Goal: Information Seeking & Learning: Learn about a topic

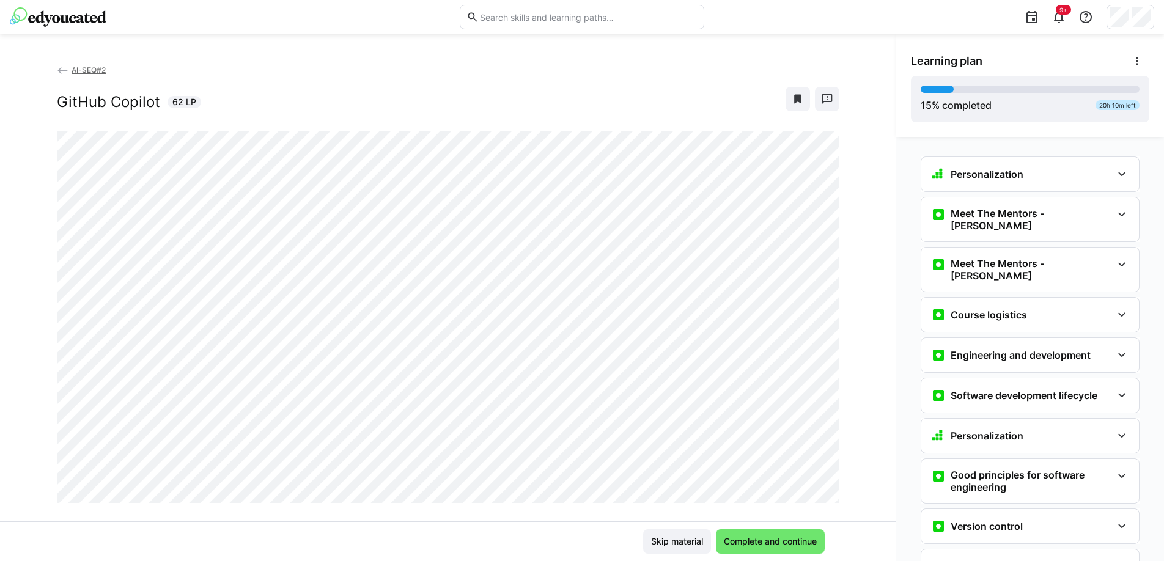
scroll to position [270, 0]
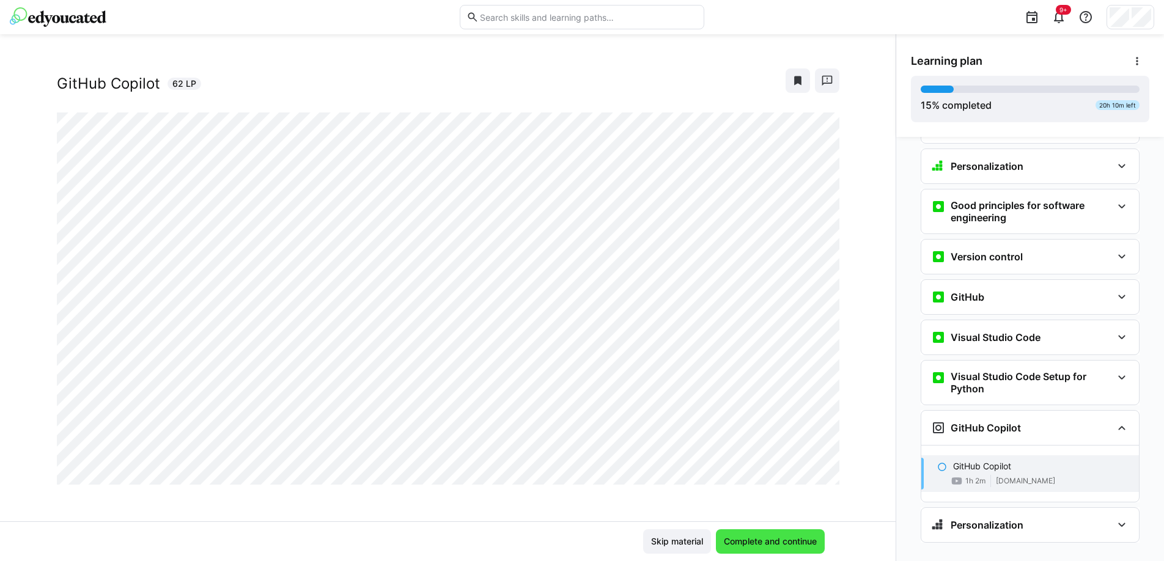
click at [741, 543] on span "Complete and continue" at bounding box center [770, 541] width 97 height 12
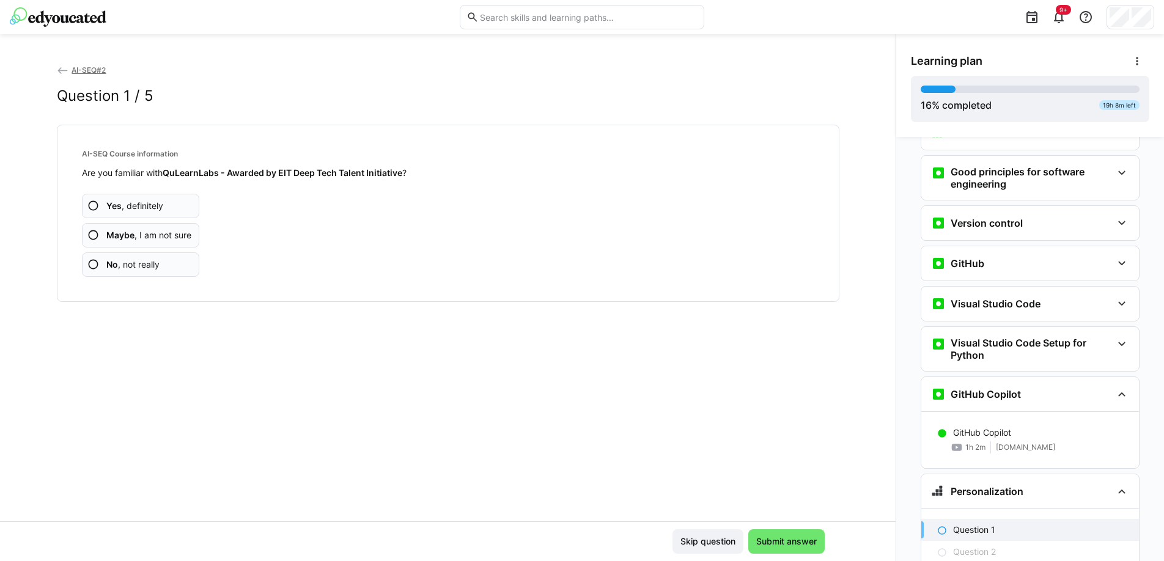
scroll to position [422, 0]
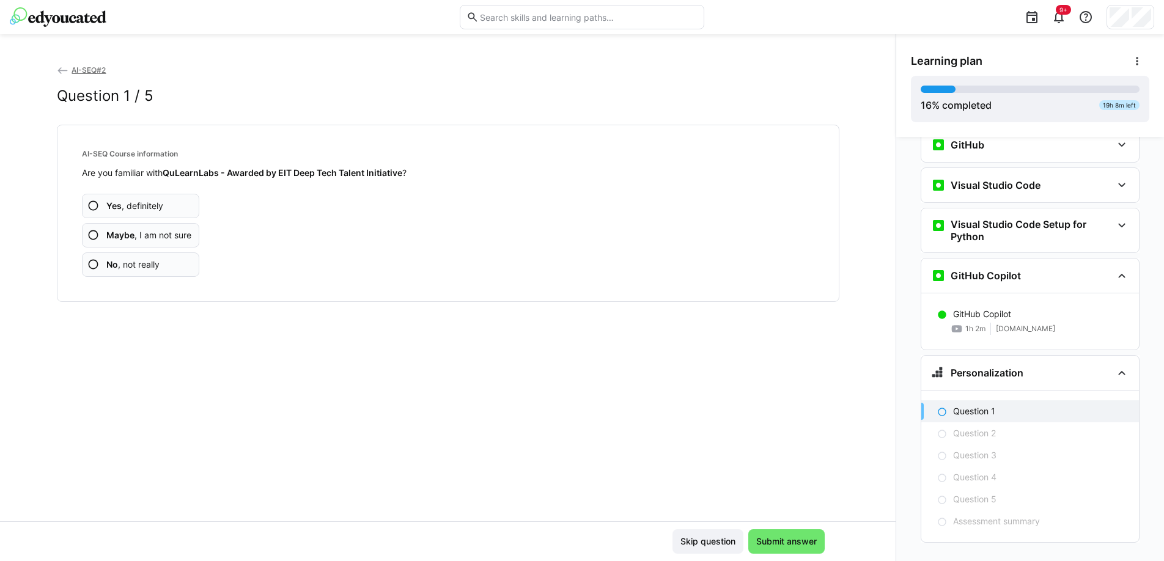
click at [139, 207] on span "Yes , definitely" at bounding box center [134, 206] width 57 height 12
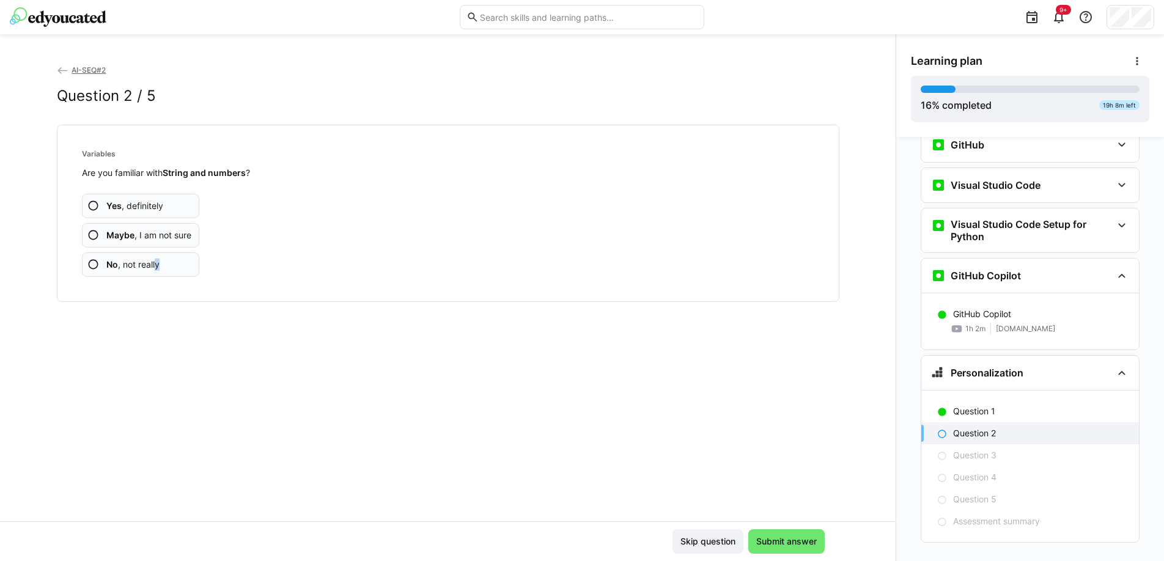
drag, startPoint x: 153, startPoint y: 264, endPoint x: 299, endPoint y: 263, distance: 146.1
click at [299, 262] on div "Yes , definitely Maybe , I am not sure No , not really" at bounding box center [448, 228] width 732 height 98
click at [286, 265] on div "Yes , definitely Maybe , I am not sure No , not really" at bounding box center [448, 228] width 732 height 98
click at [164, 261] on app-assessment-question-radio "No , not really" at bounding box center [141, 264] width 118 height 24
click at [156, 260] on span "No , not really" at bounding box center [132, 265] width 53 height 12
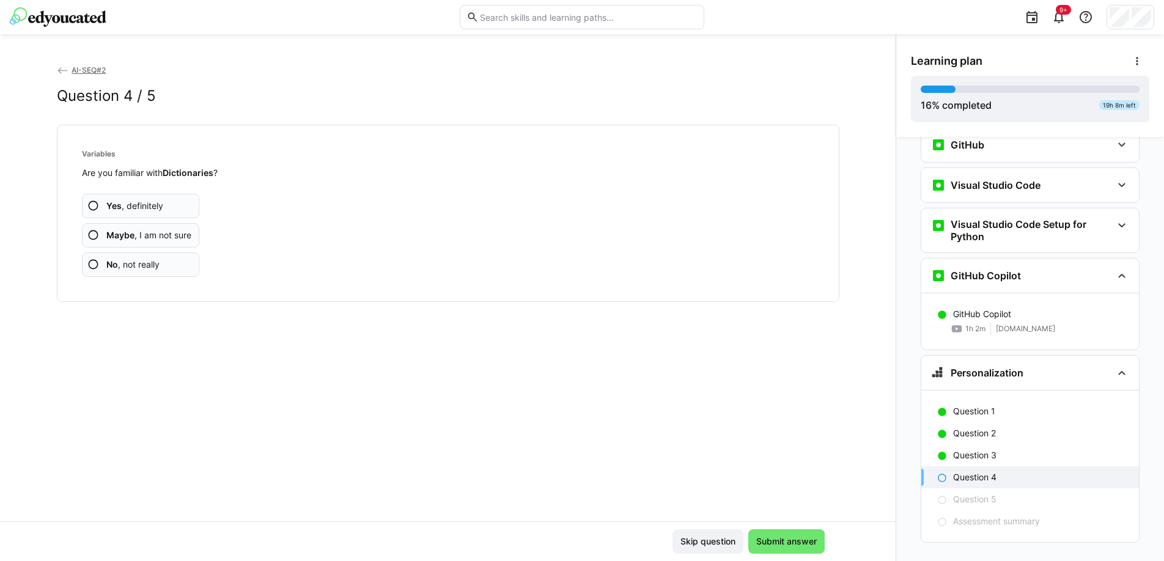
click at [147, 268] on span "No , not really" at bounding box center [132, 265] width 53 height 12
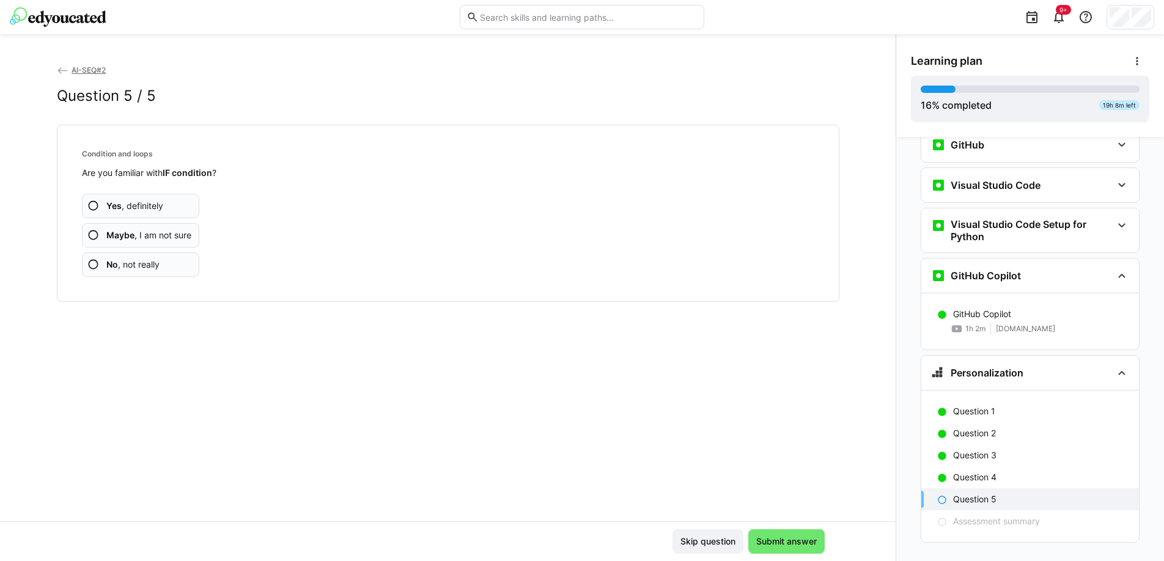
click at [163, 259] on app-assessment-question-radio "No , not really" at bounding box center [141, 264] width 118 height 24
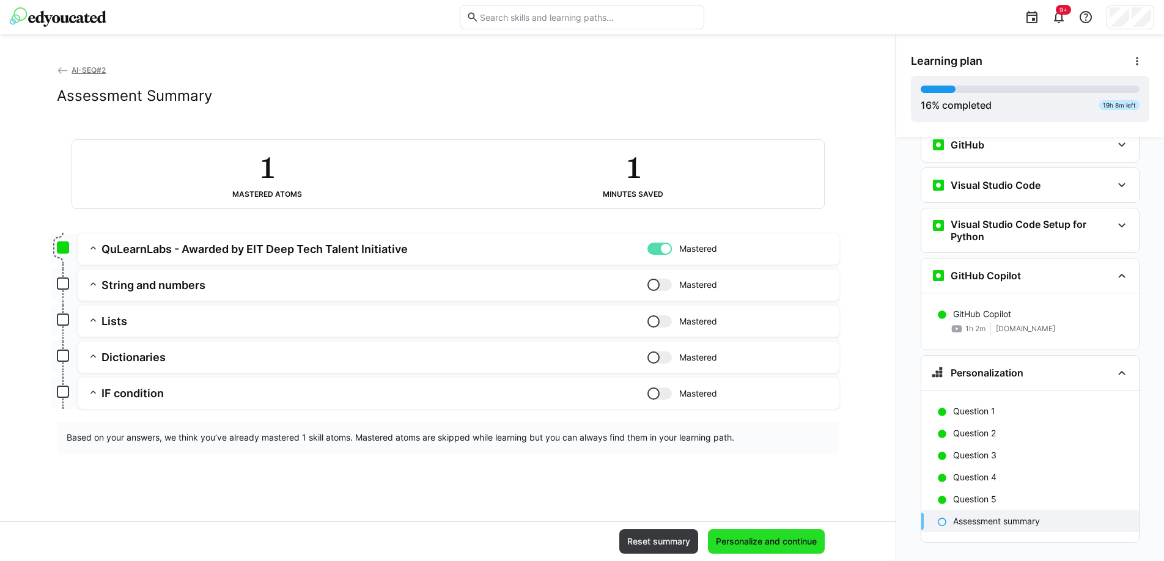
click at [745, 542] on span "Personalize and continue" at bounding box center [766, 541] width 105 height 12
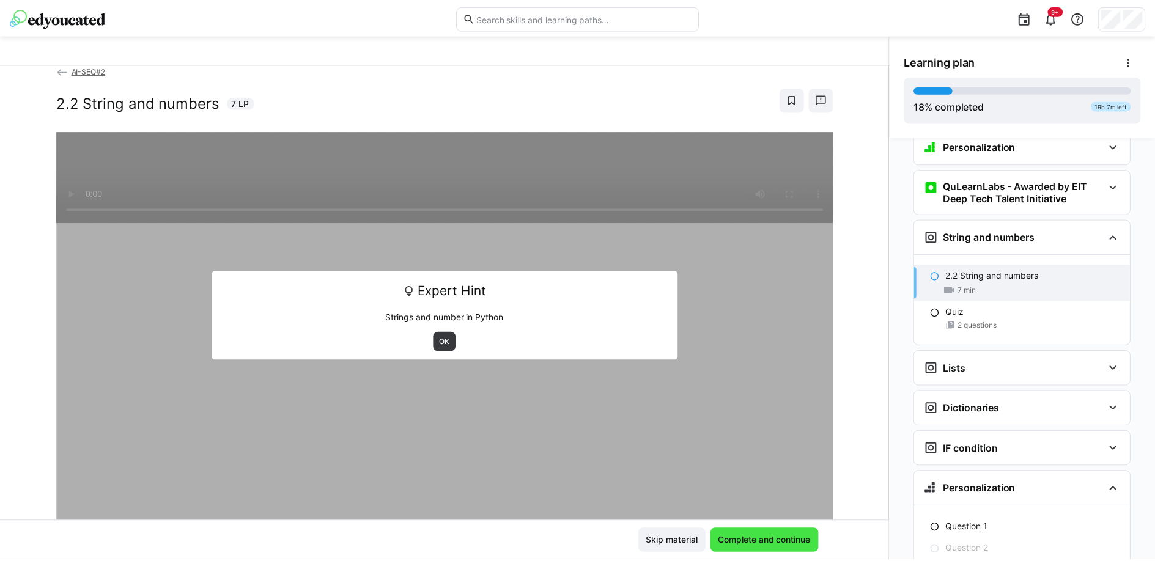
scroll to position [674, 0]
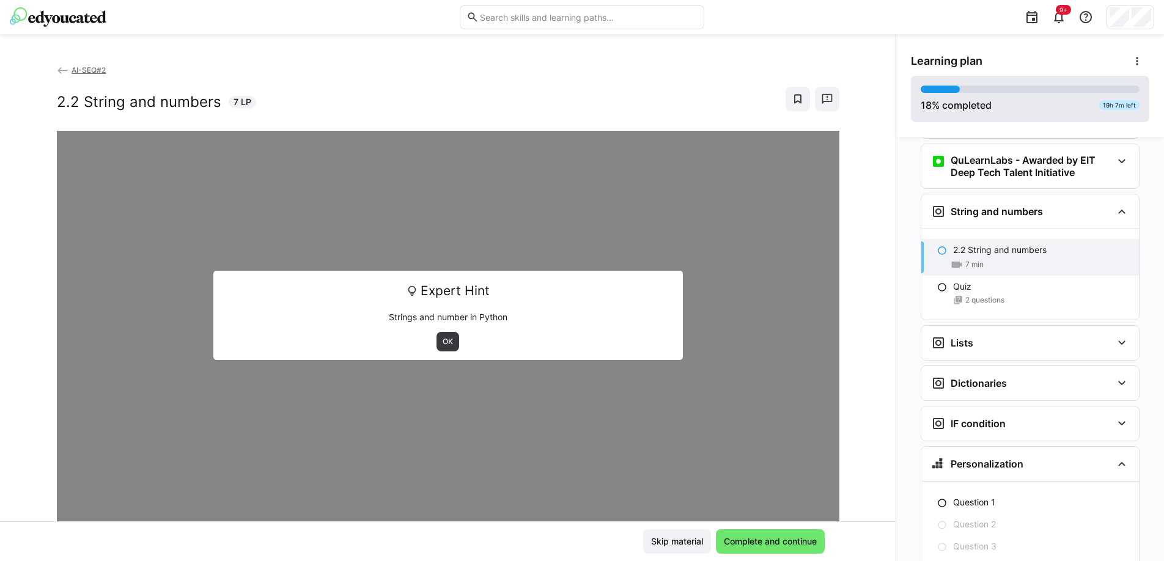
click at [996, 101] on div "18 % completed 19h 7m left" at bounding box center [1029, 99] width 219 height 27
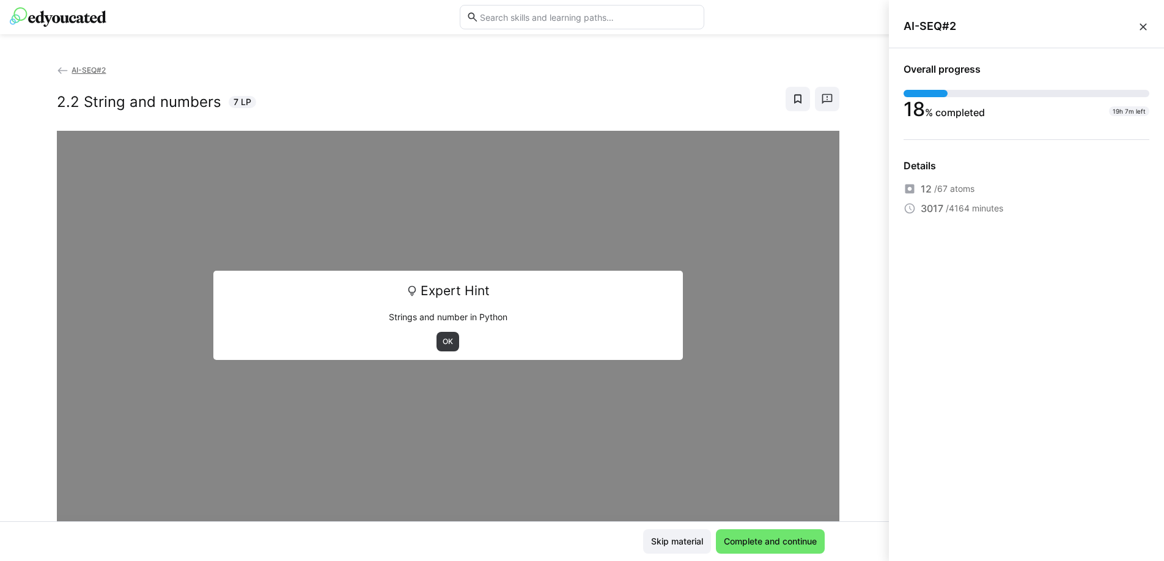
click at [950, 199] on div "12 /67 atoms 3017 /4164 minutes" at bounding box center [1026, 199] width 246 height 34
click at [1141, 28] on eds-icon at bounding box center [1143, 27] width 12 height 12
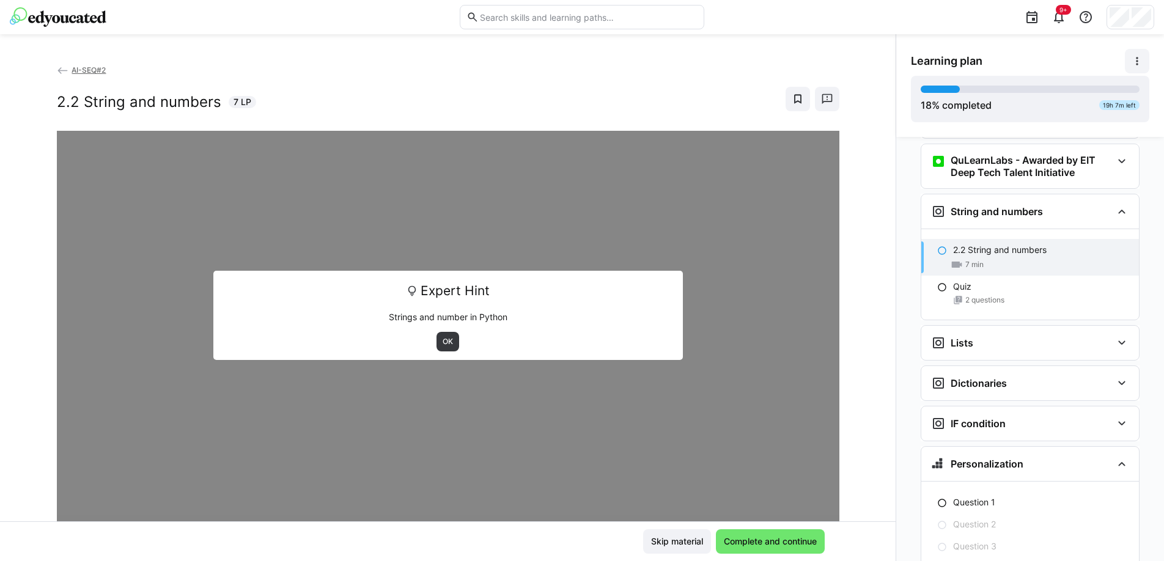
click at [1137, 59] on eds-icon at bounding box center [1137, 61] width 12 height 12
click at [1071, 94] on div "View details" at bounding box center [1089, 93] width 98 height 12
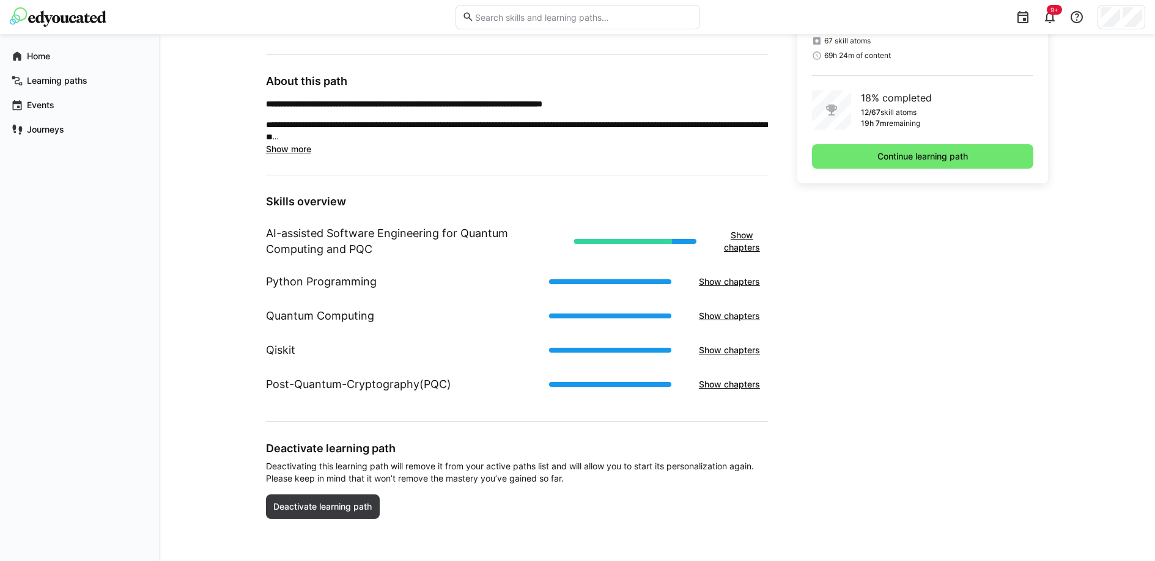
scroll to position [330, 0]
click at [285, 158] on main "**********" at bounding box center [517, 270] width 502 height 527
click at [285, 151] on span "Show more" at bounding box center [288, 149] width 45 height 10
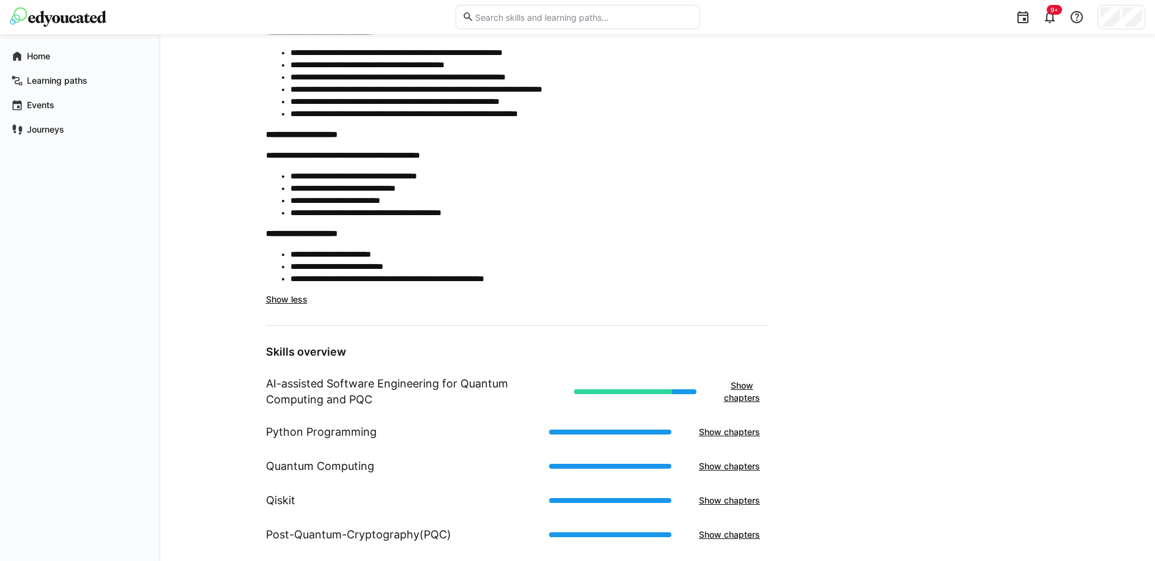
scroll to position [615, 0]
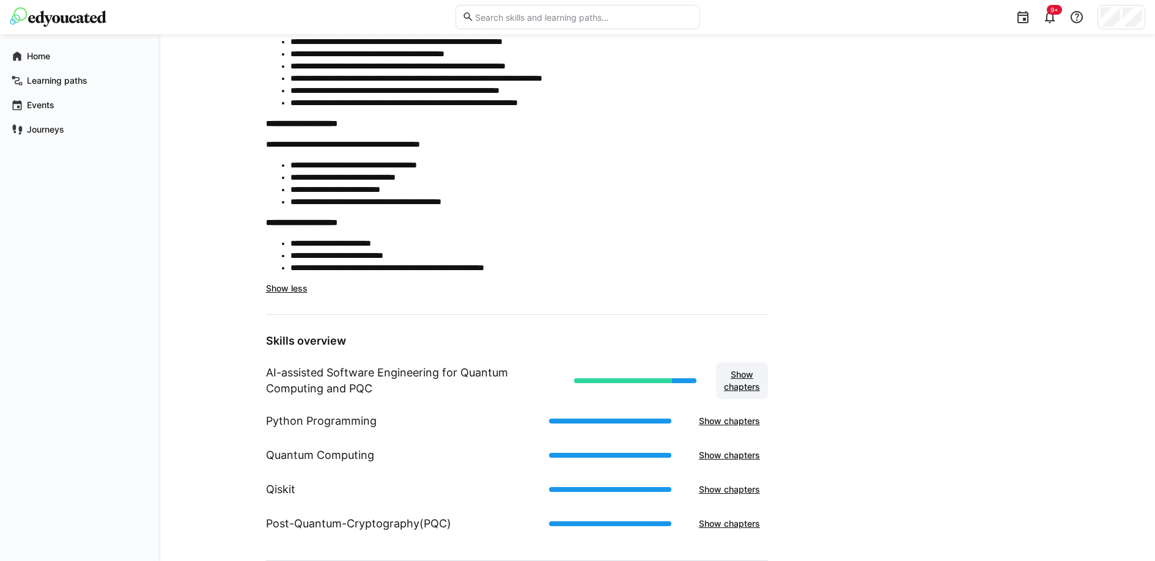
click at [740, 383] on span "Show chapters" at bounding box center [742, 381] width 40 height 24
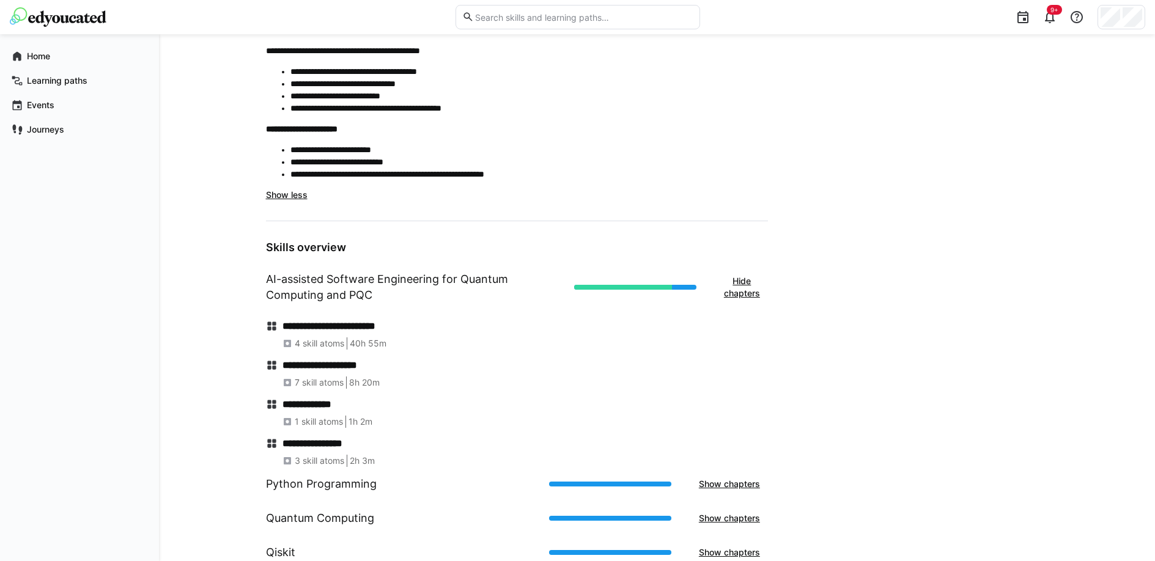
scroll to position [715, 0]
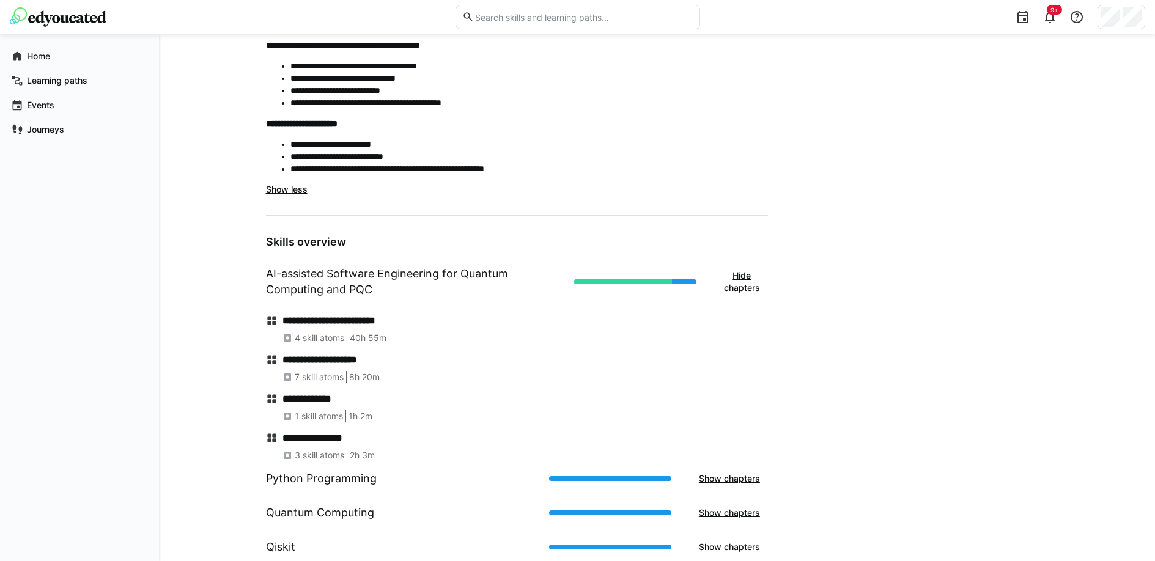
click at [326, 400] on h4 "**********" at bounding box center [524, 399] width 485 height 12
click at [318, 437] on h4 "**********" at bounding box center [524, 438] width 485 height 12
click at [319, 436] on h4 "**********" at bounding box center [524, 438] width 485 height 12
click at [318, 417] on span "1 skill atoms" at bounding box center [319, 416] width 48 height 12
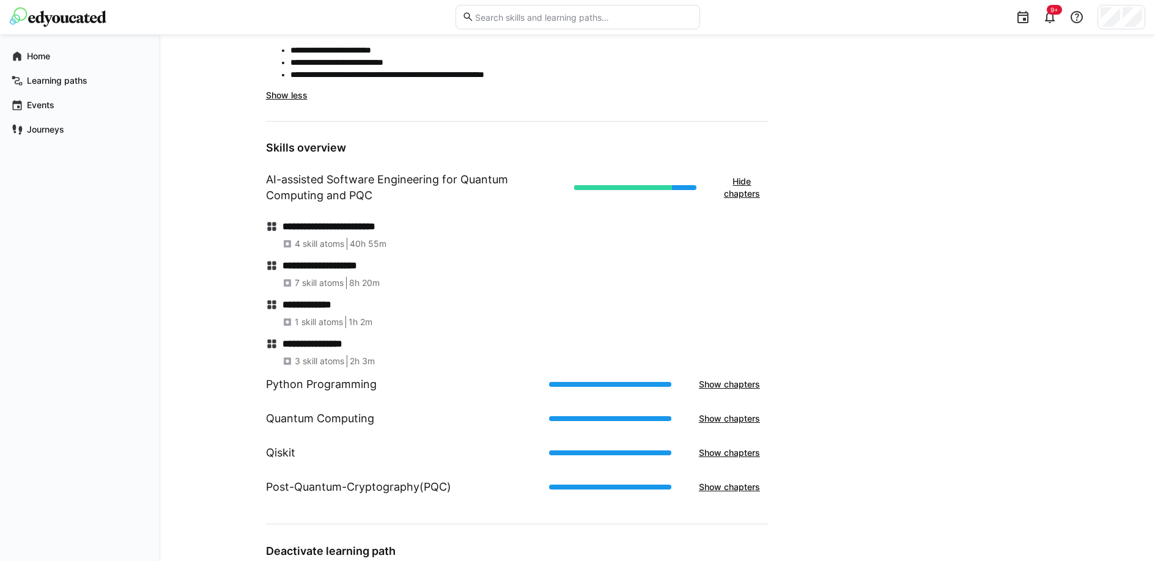
scroll to position [817, 0]
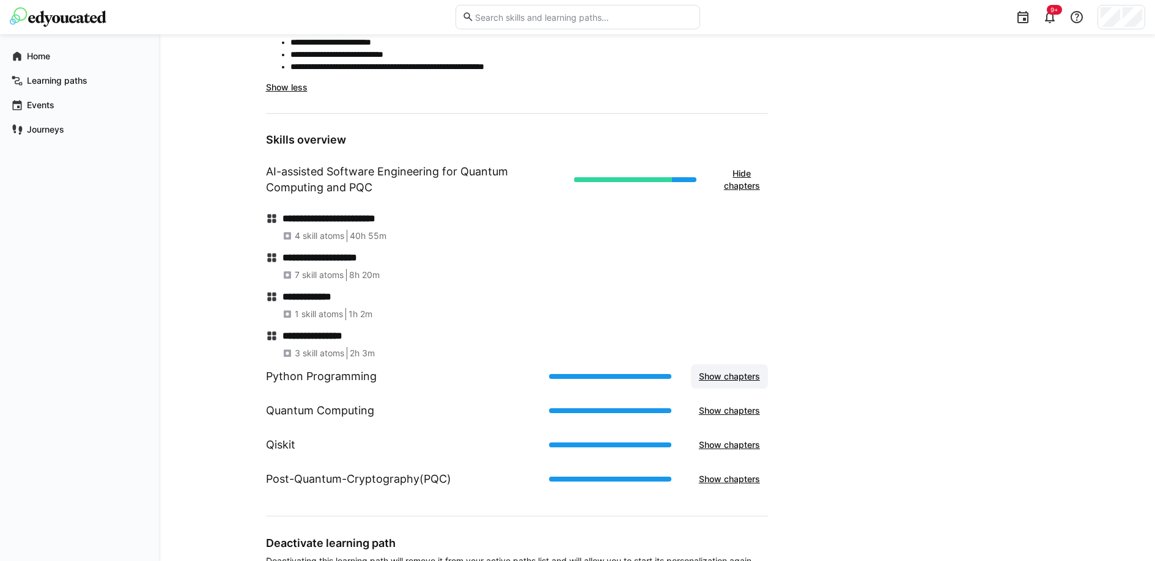
click at [735, 367] on span "Show chapters" at bounding box center [729, 376] width 77 height 24
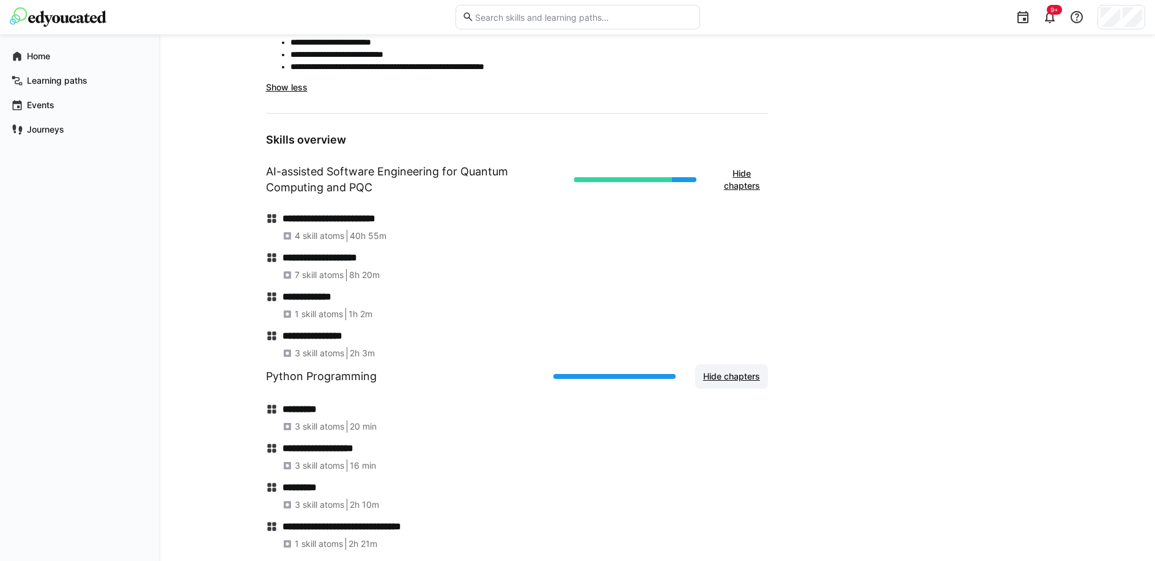
click at [735, 367] on span "Hide chapters" at bounding box center [731, 376] width 73 height 24
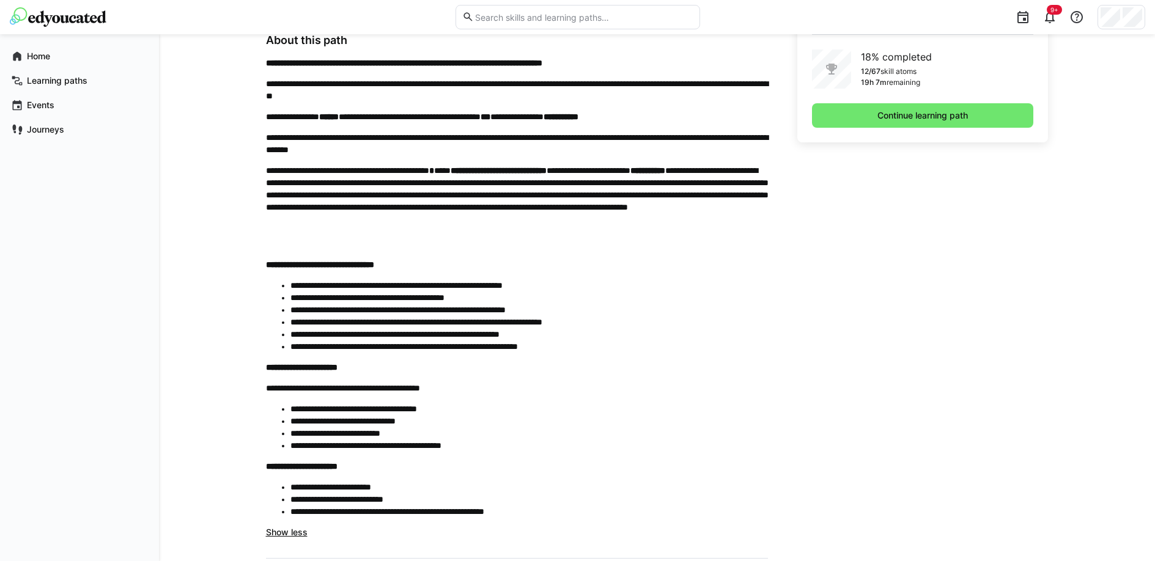
scroll to position [371, 0]
click at [909, 111] on span "Continue learning path" at bounding box center [922, 116] width 94 height 12
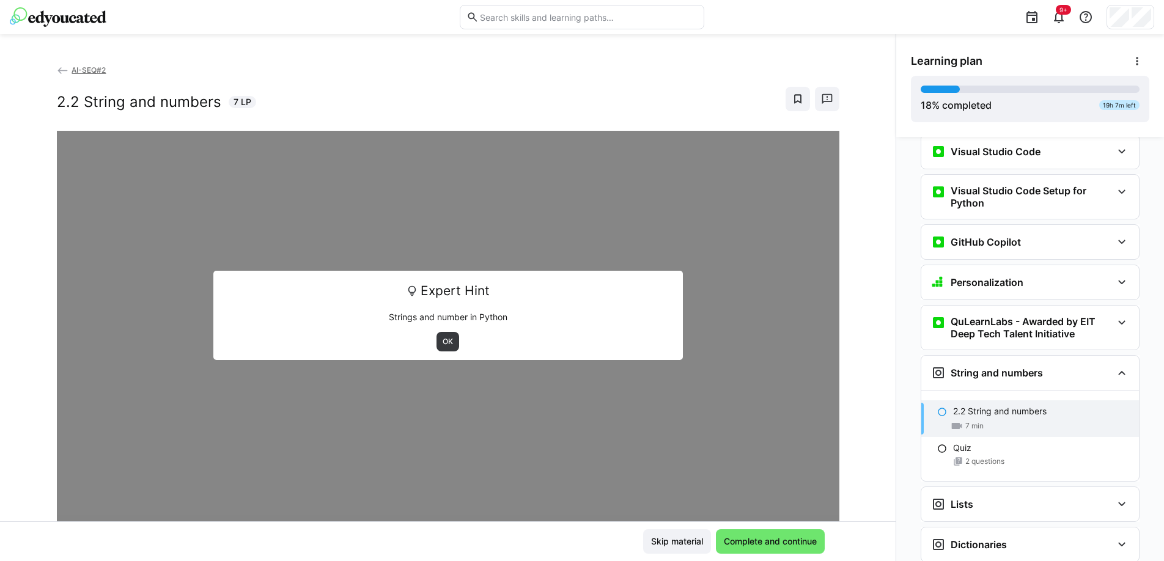
scroll to position [471, 0]
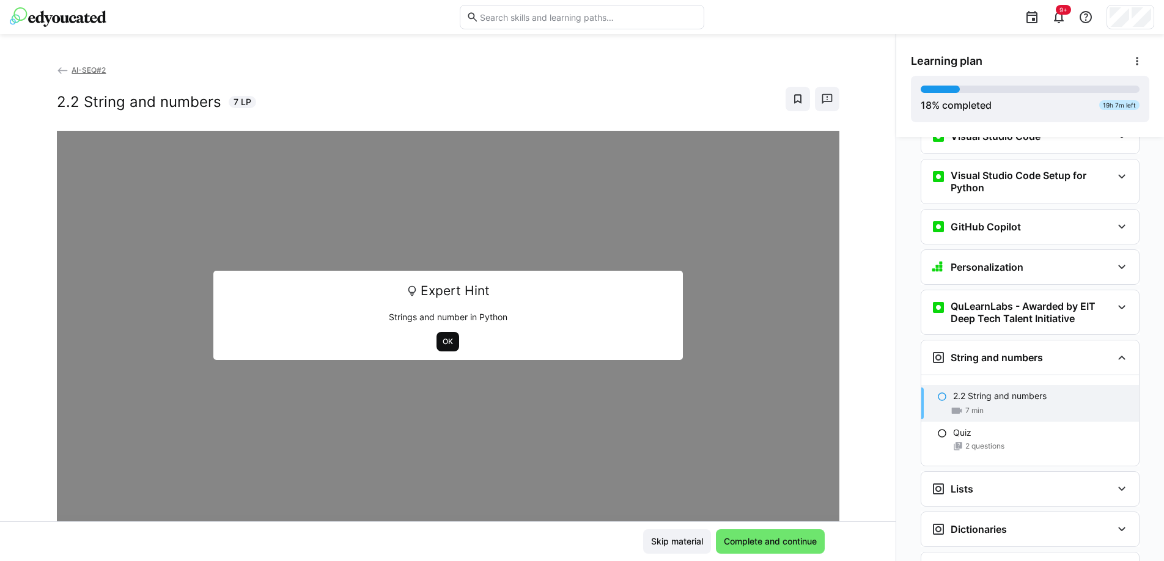
click at [441, 344] on span "OK" at bounding box center [447, 342] width 13 height 10
